Goal: Find specific page/section: Find specific page/section

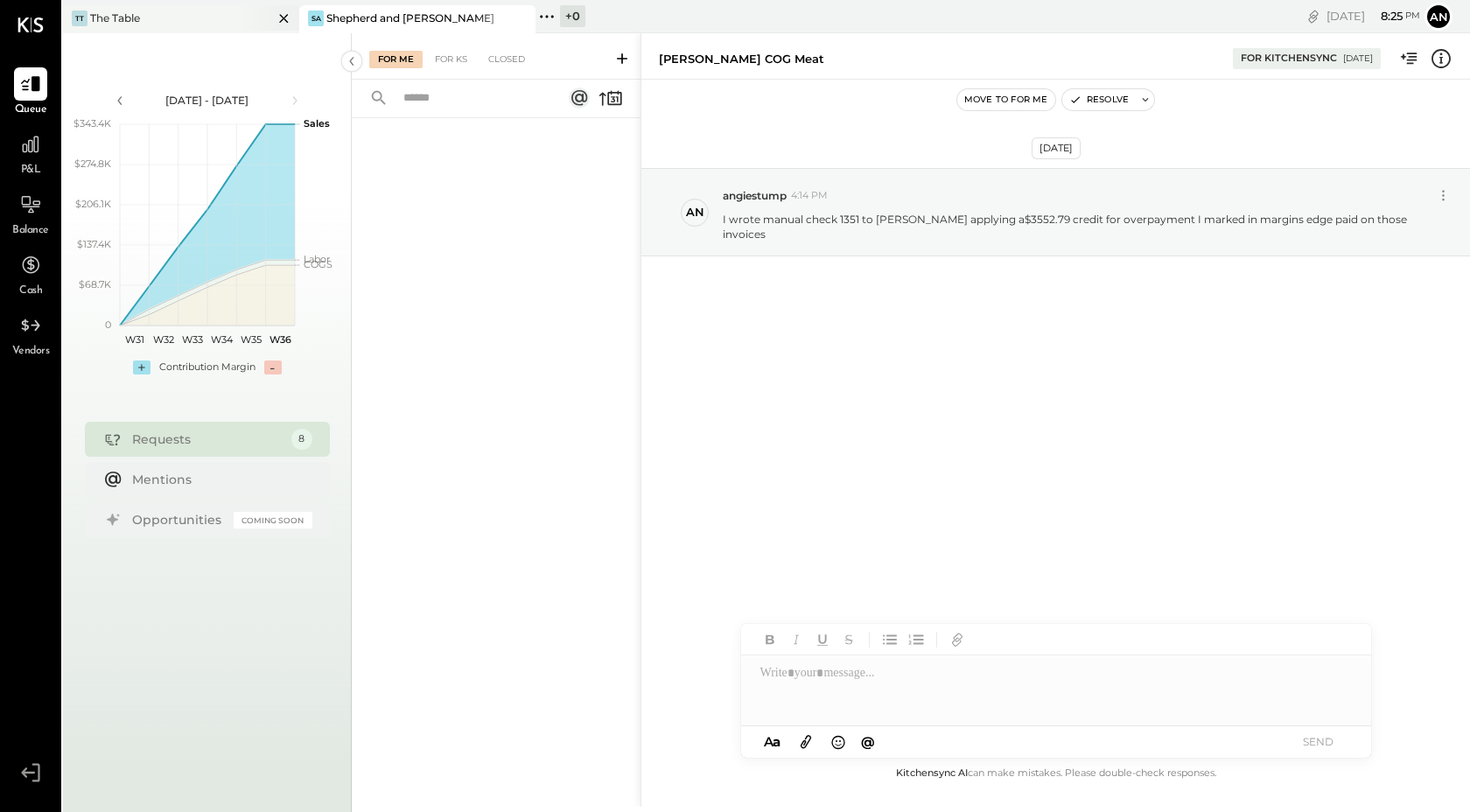
click at [231, 22] on div "TT The Table" at bounding box center [167, 19] width 210 height 16
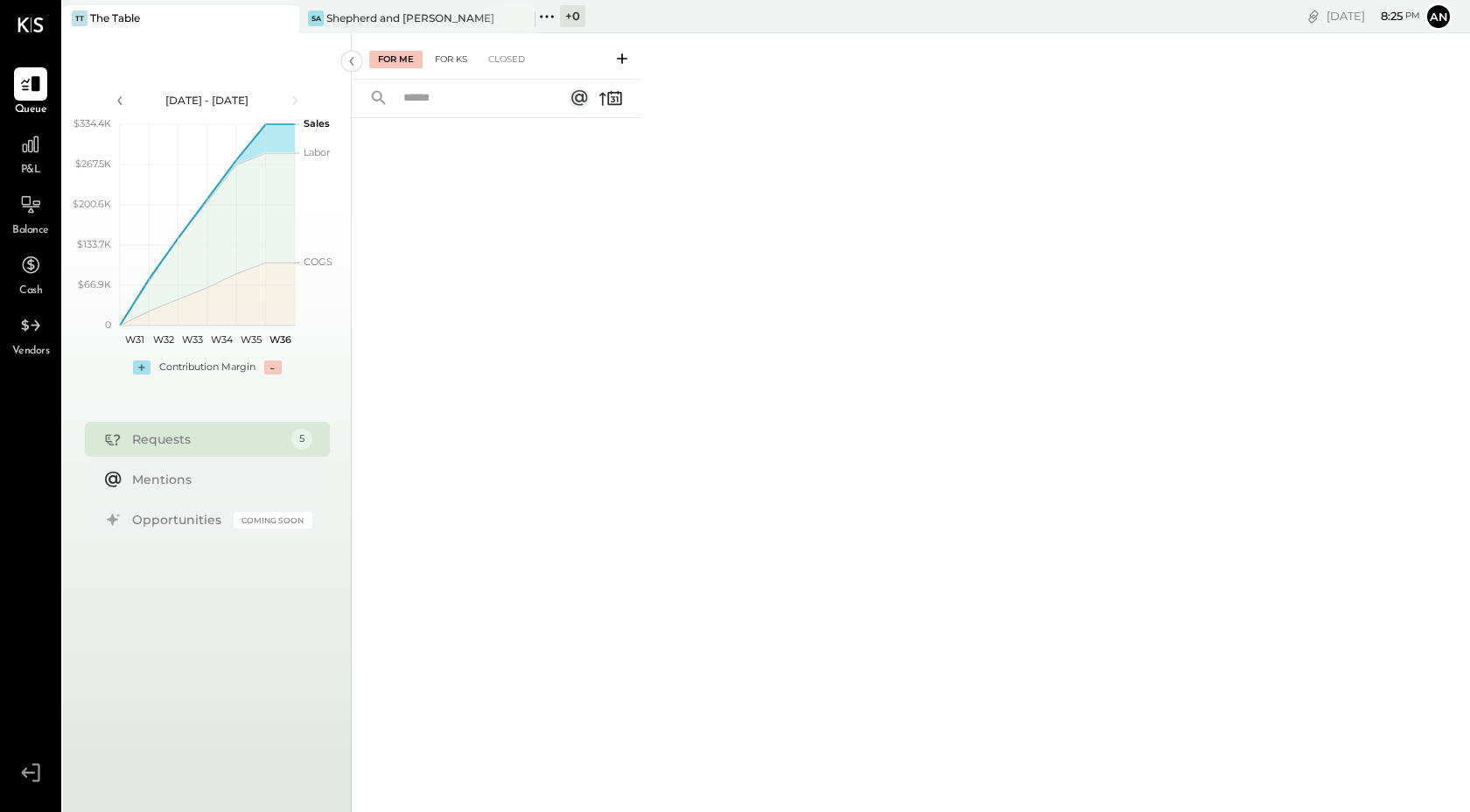
click at [463, 63] on div "For KS" at bounding box center [451, 60] width 50 height 18
